Goal: Task Accomplishment & Management: Use online tool/utility

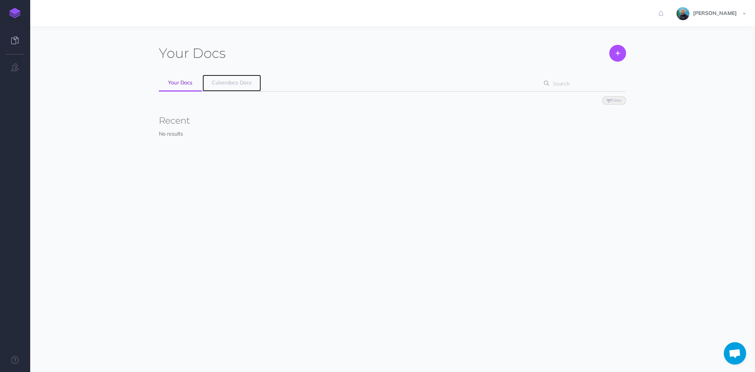
click at [230, 76] on link "Culverdocs Docs" at bounding box center [232, 83] width 59 height 17
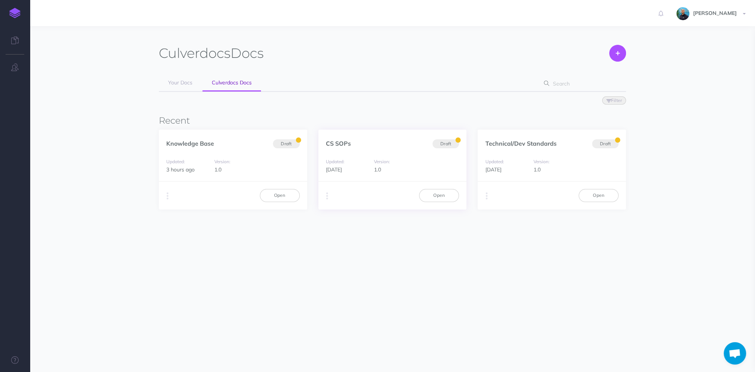
click at [400, 146] on div "CS SOPs Draft" at bounding box center [393, 139] width 148 height 20
click at [443, 194] on link "Open" at bounding box center [439, 195] width 40 height 13
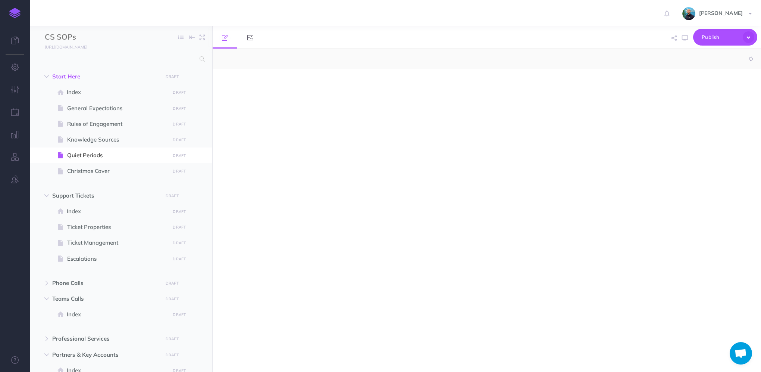
select select "null"
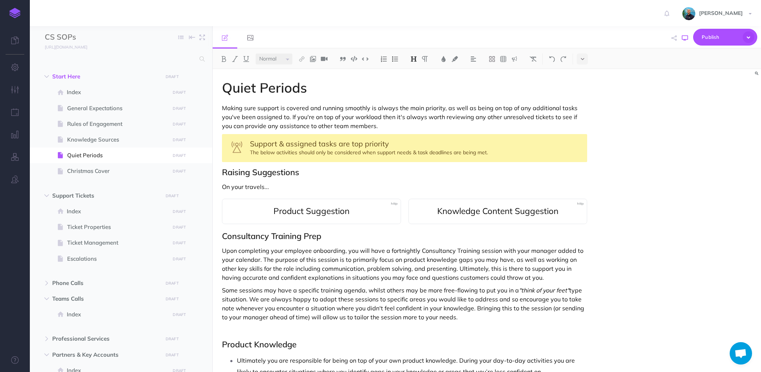
click at [688, 39] on icon "button" at bounding box center [685, 38] width 6 height 6
